Goal: Find specific page/section: Find specific page/section

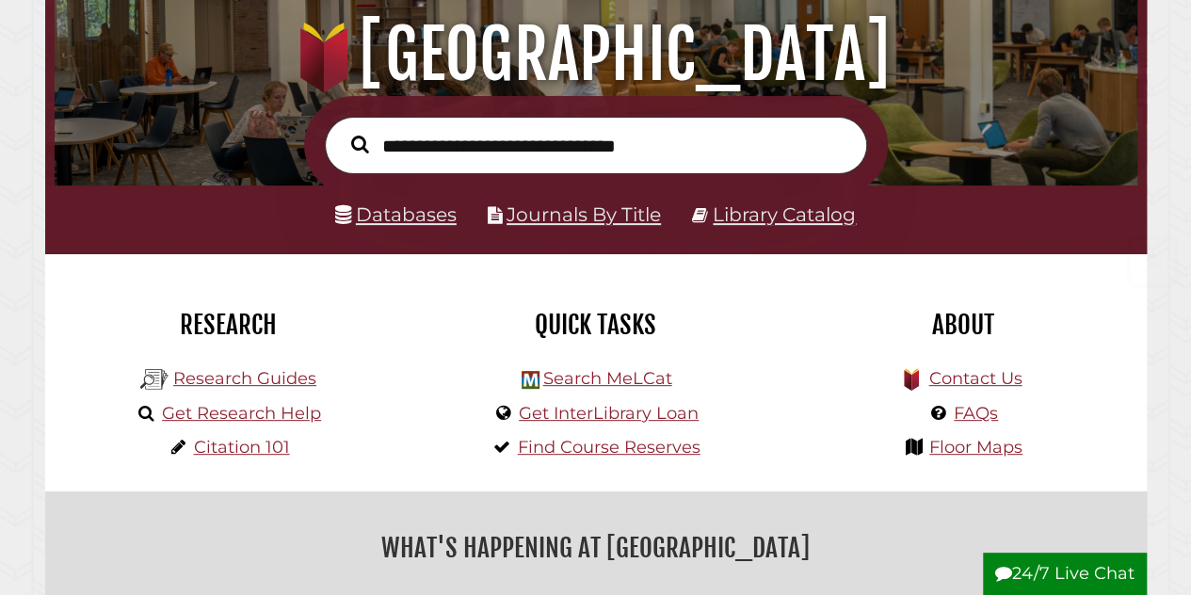
scroll to position [214, 0]
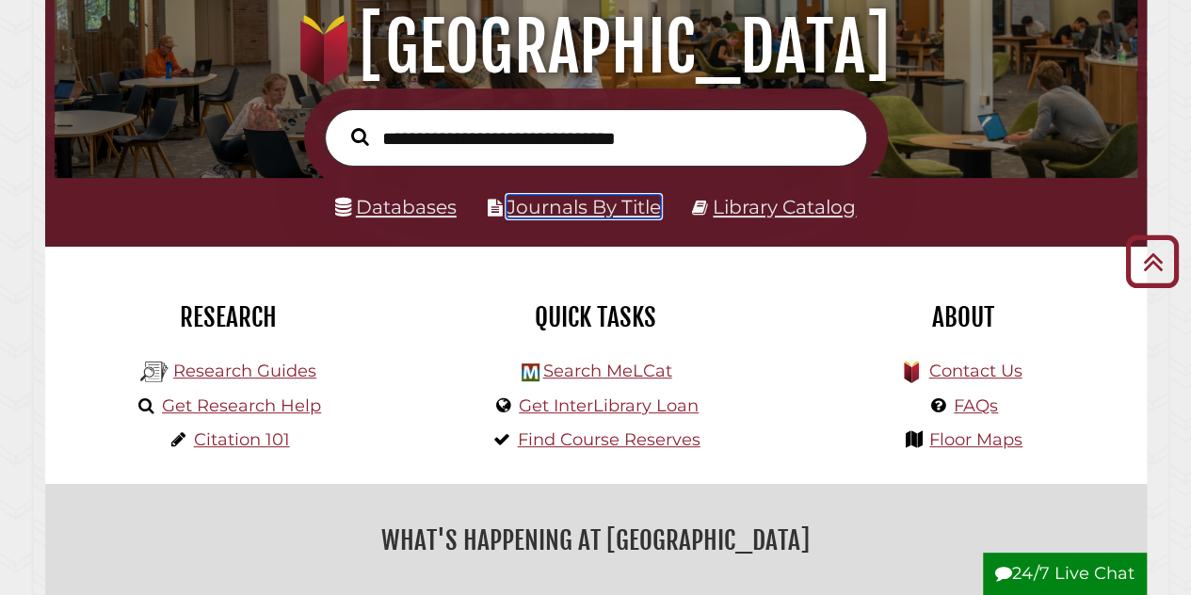
click at [581, 208] on link "Journals By Title" at bounding box center [583, 207] width 154 height 24
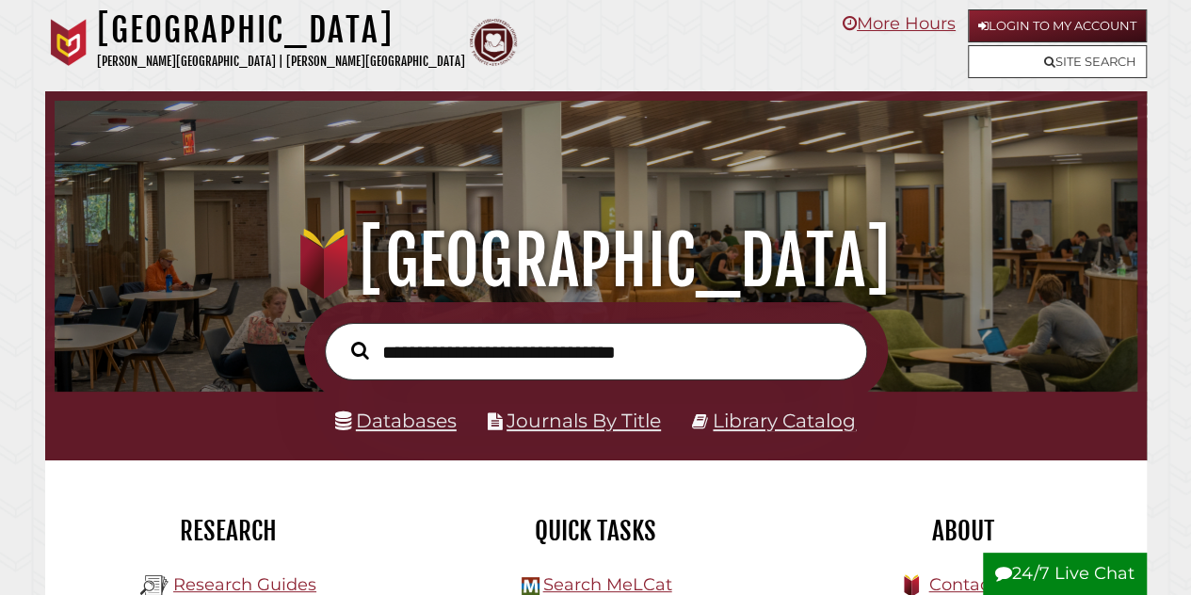
scroll to position [358, 1073]
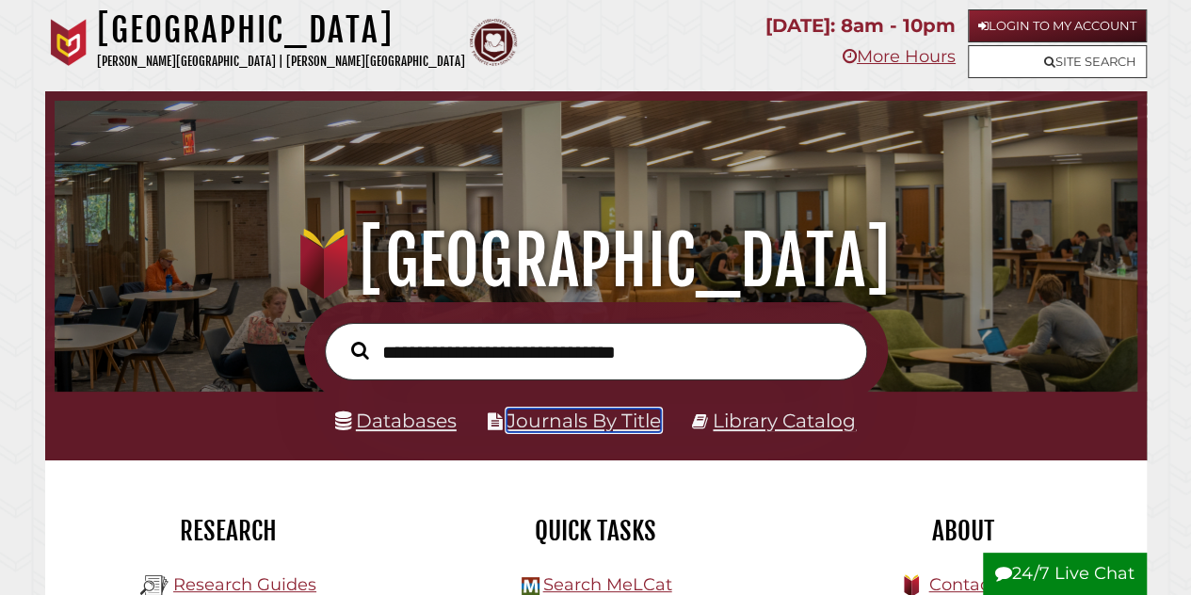
click at [587, 425] on link "Journals By Title" at bounding box center [583, 421] width 154 height 24
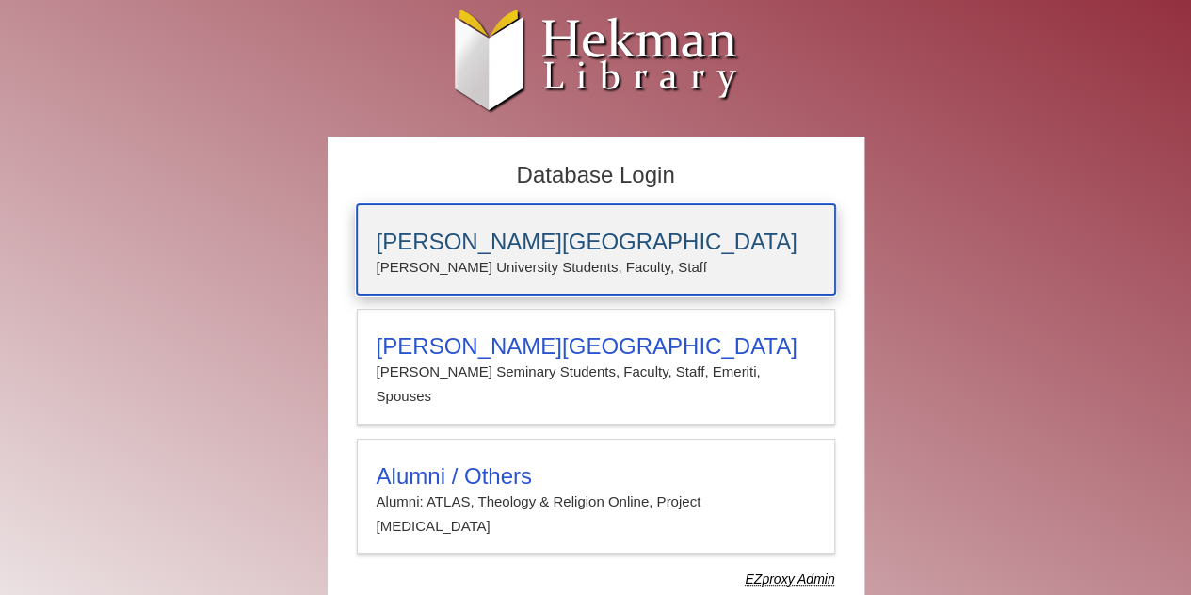
click at [559, 207] on div "Calvin University Calvin University Students, Faculty, Staff" at bounding box center [596, 249] width 478 height 90
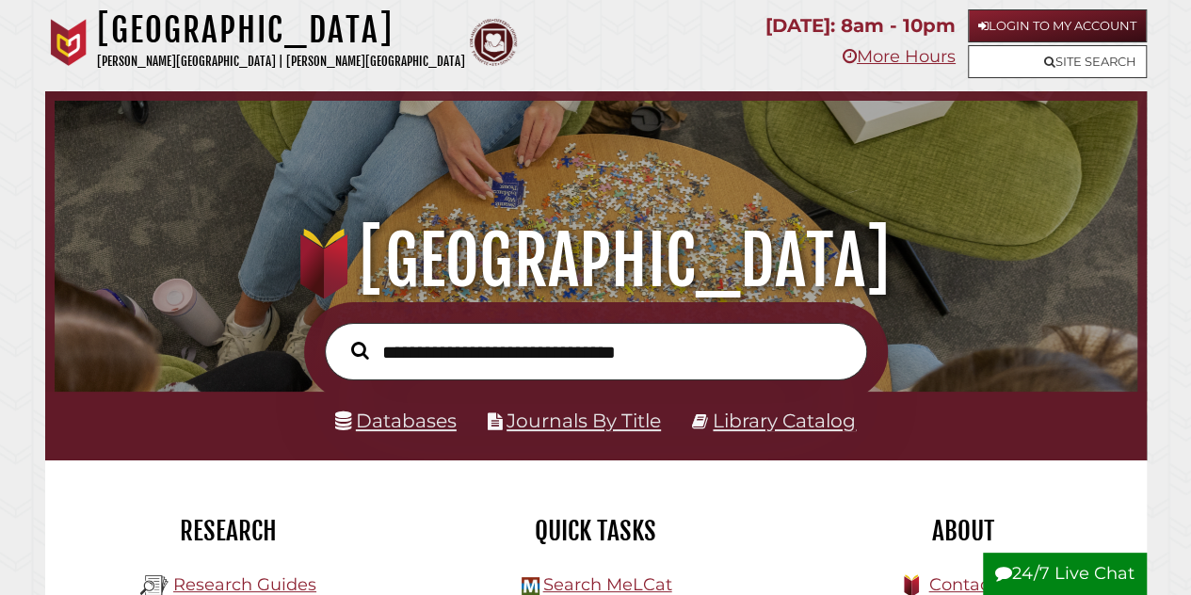
scroll to position [358, 1073]
click at [530, 428] on link "Journals By Title" at bounding box center [583, 421] width 154 height 24
